Goal: Transaction & Acquisition: Purchase product/service

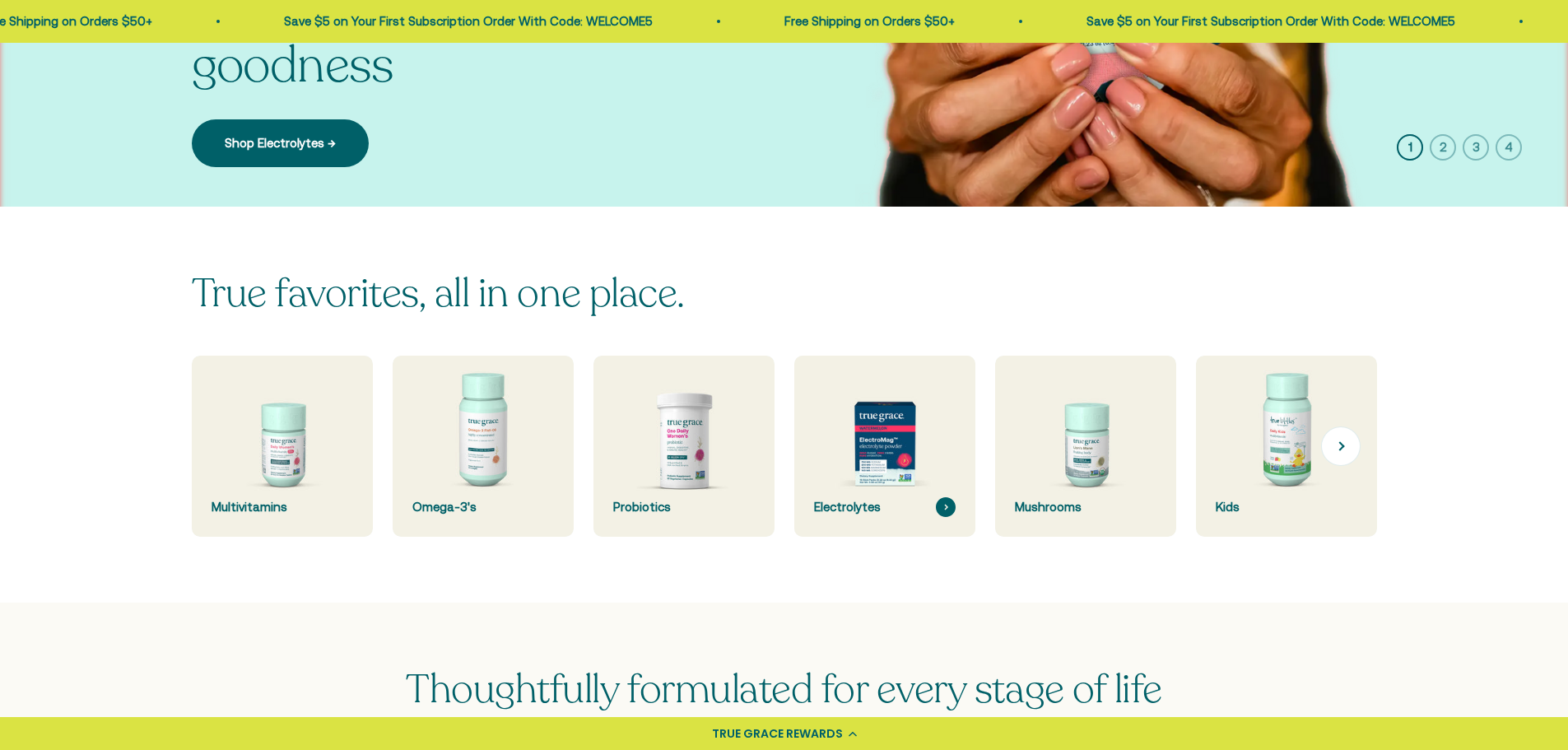
click at [893, 486] on img at bounding box center [884, 446] width 192 height 192
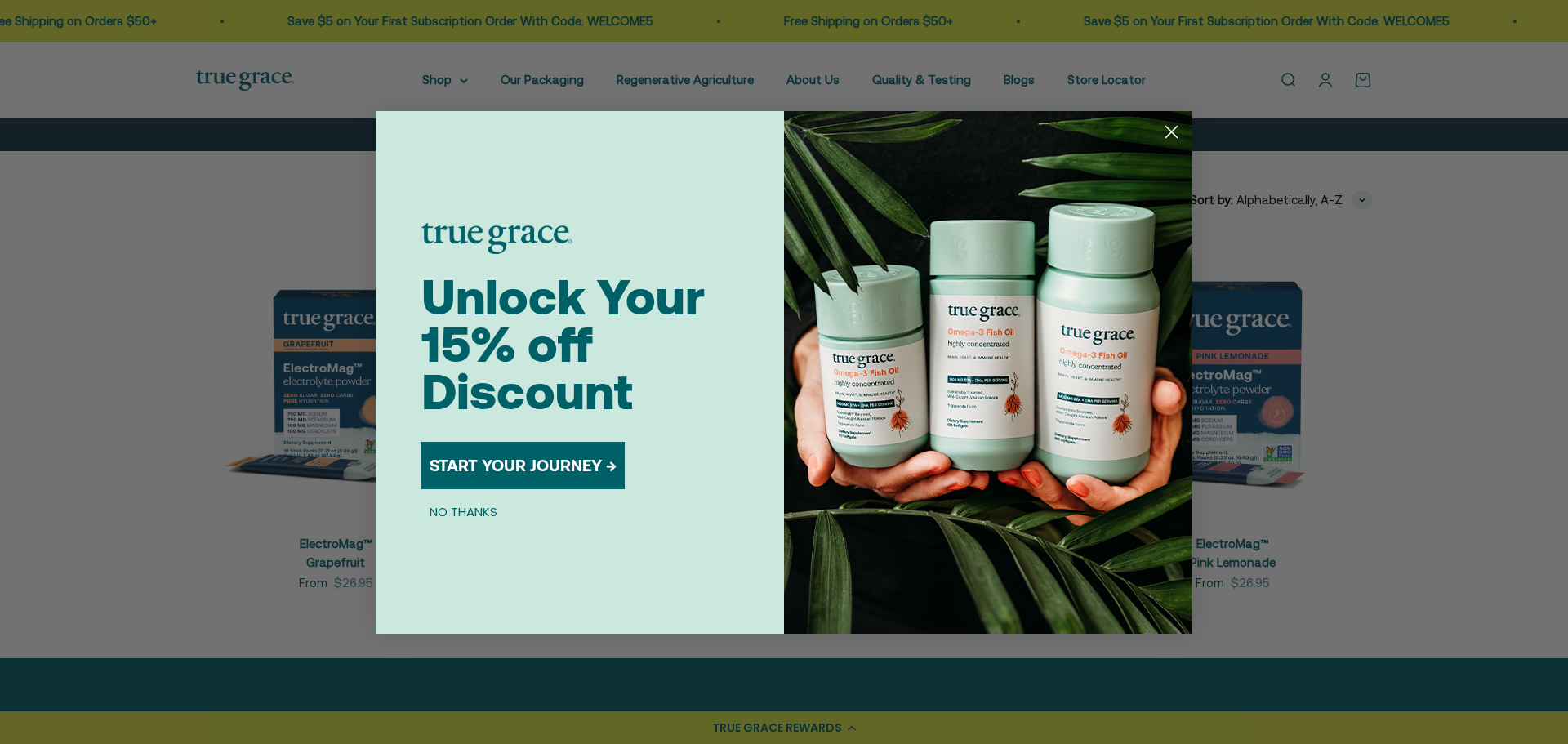
click at [1177, 127] on icon "Close dialog" at bounding box center [1172, 131] width 12 height 12
